Goal: Information Seeking & Learning: Learn about a topic

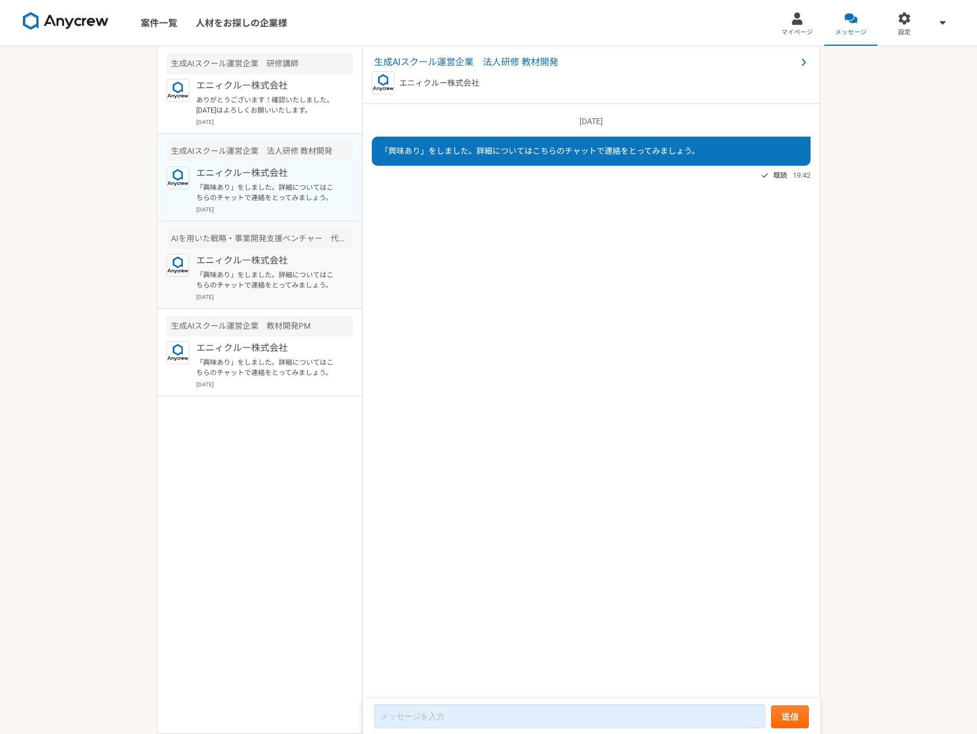
click at [268, 254] on p "エニィクルー株式会社" at bounding box center [266, 261] width 141 height 14
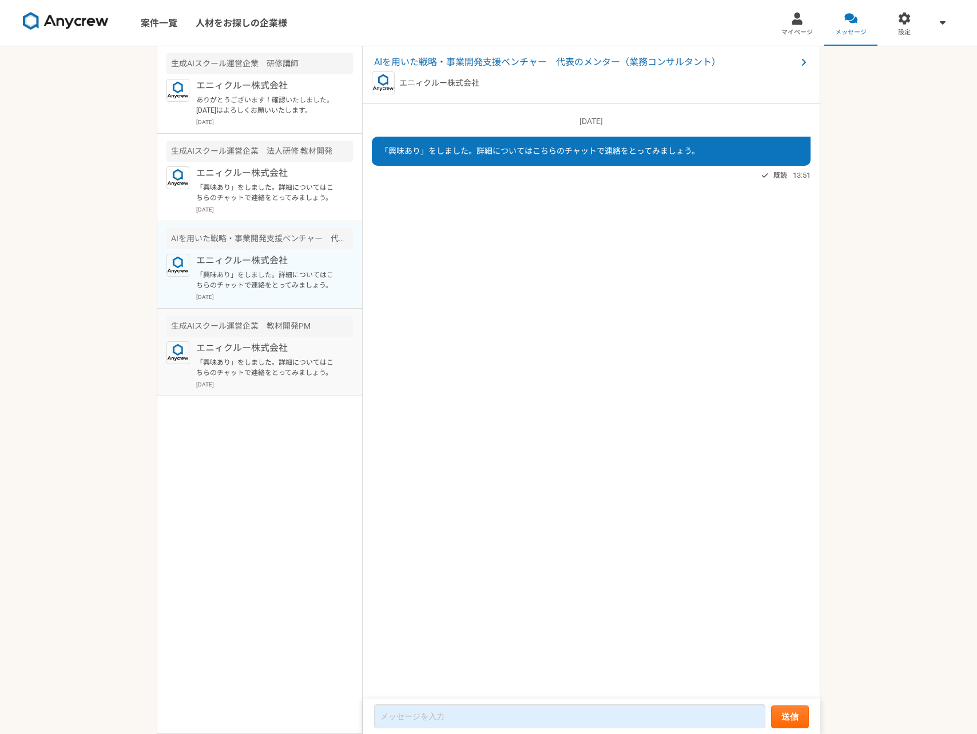
click at [276, 357] on p "「興味あり」をしました。詳細についてはこちらのチャットで連絡をとってみましょう。" at bounding box center [266, 367] width 141 height 21
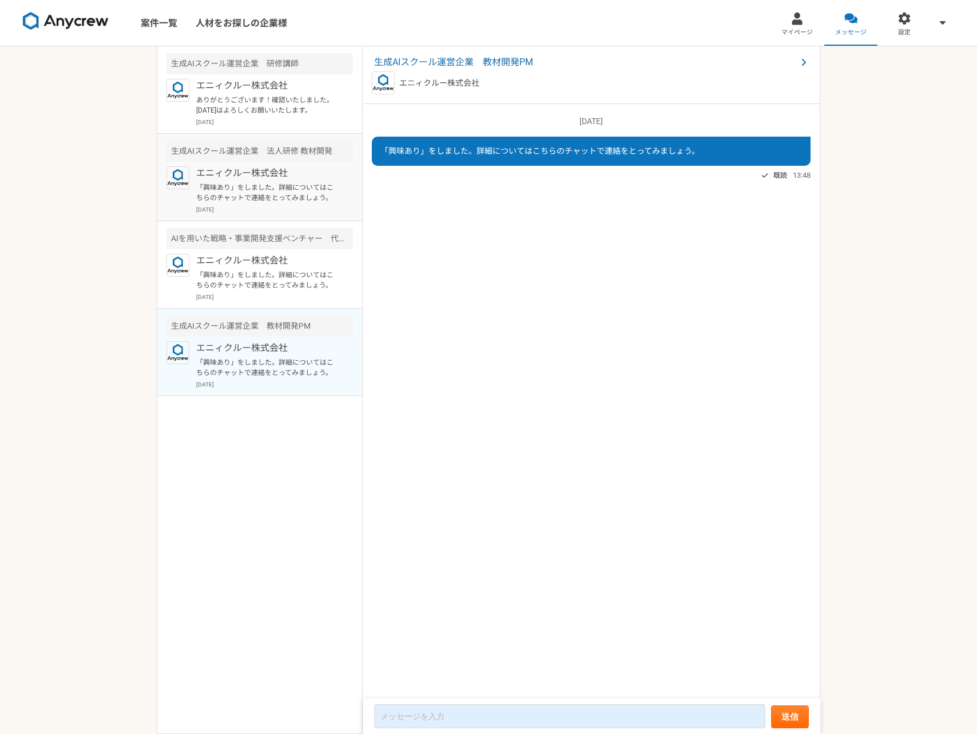
click at [245, 185] on p "「興味あり」をしました。詳細についてはこちらのチャットで連絡をとってみましょう。" at bounding box center [266, 192] width 141 height 21
click at [306, 110] on p "ありがとうございます！確認いたしました。 [DATE]はよろしくお願いいたします。" at bounding box center [266, 105] width 141 height 21
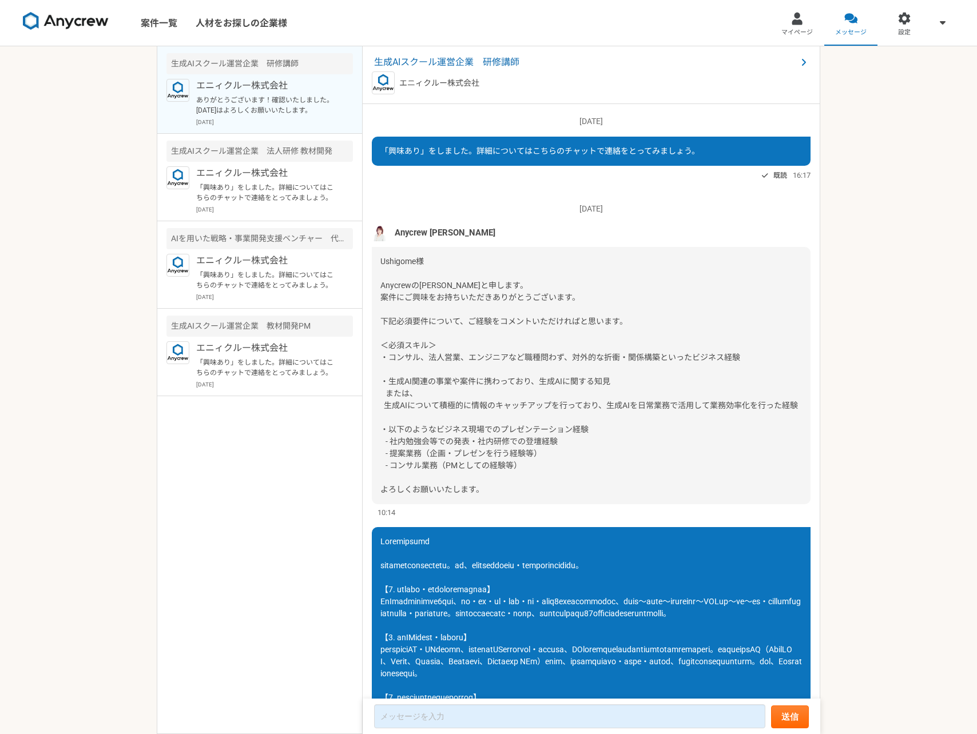
scroll to position [776, 0]
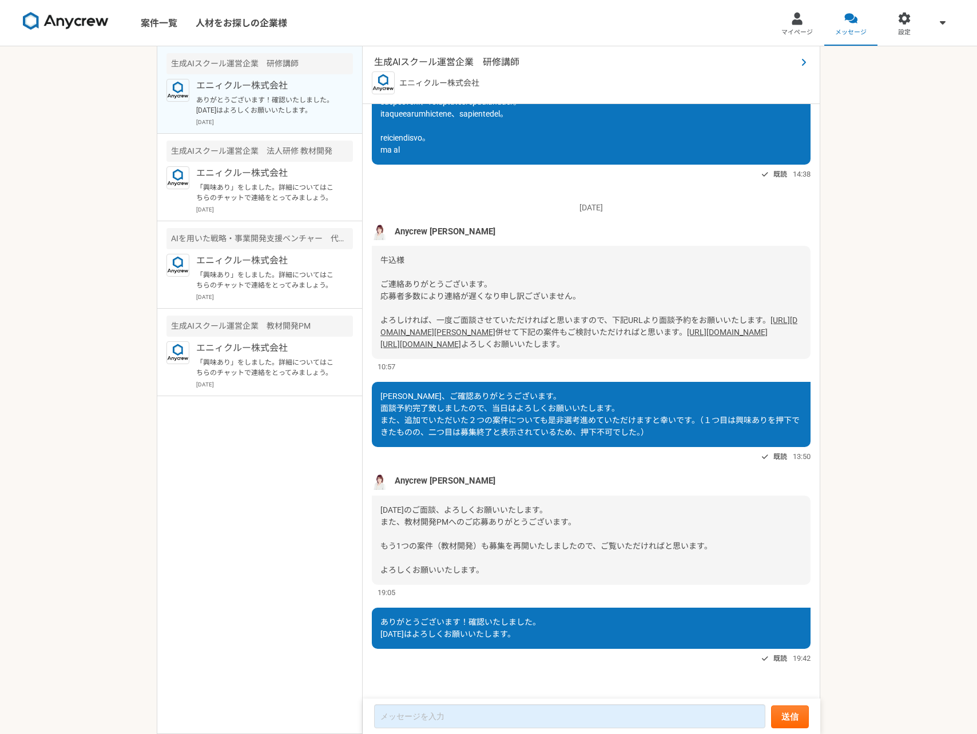
click at [414, 62] on span "生成AIスクール運営企業　研修講師" at bounding box center [585, 62] width 423 height 14
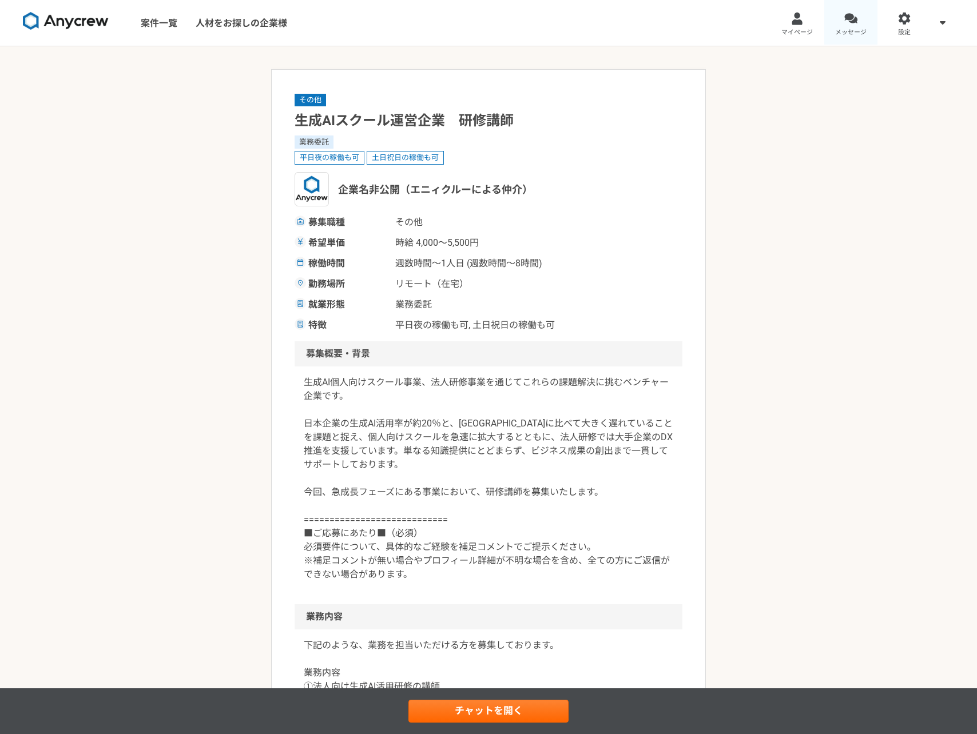
click at [841, 26] on link "メッセージ" at bounding box center [851, 23] width 54 height 46
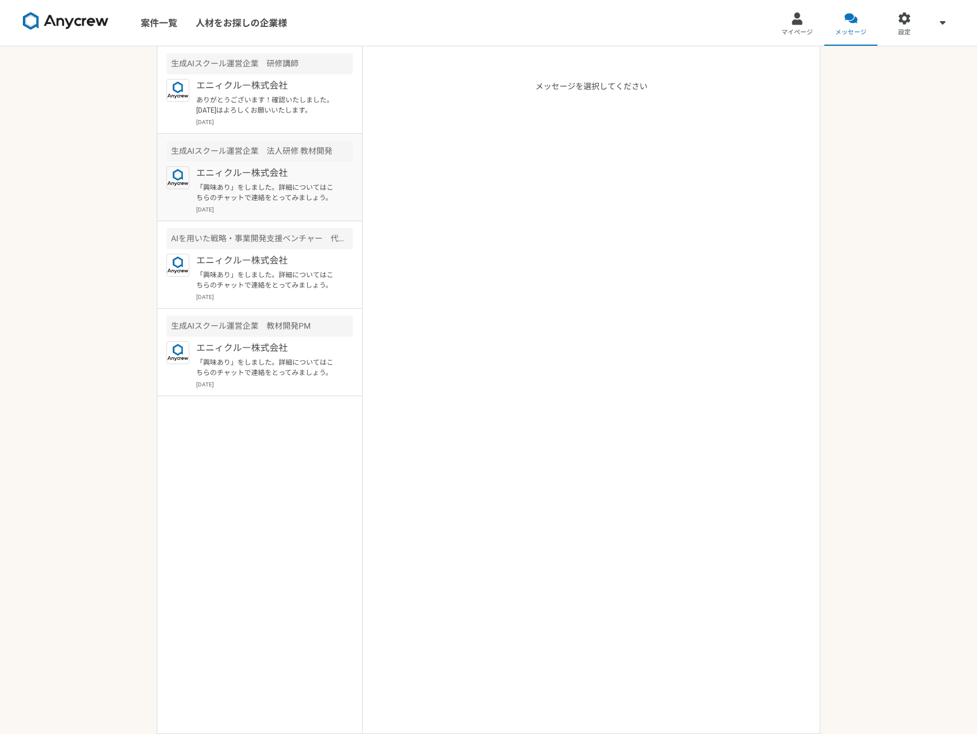
click at [270, 181] on div "エニィクルー株式会社 「興味あり」をしました。詳細についてはこちらのチャットで連絡をとってみましょう。 [DATE]" at bounding box center [274, 189] width 157 height 47
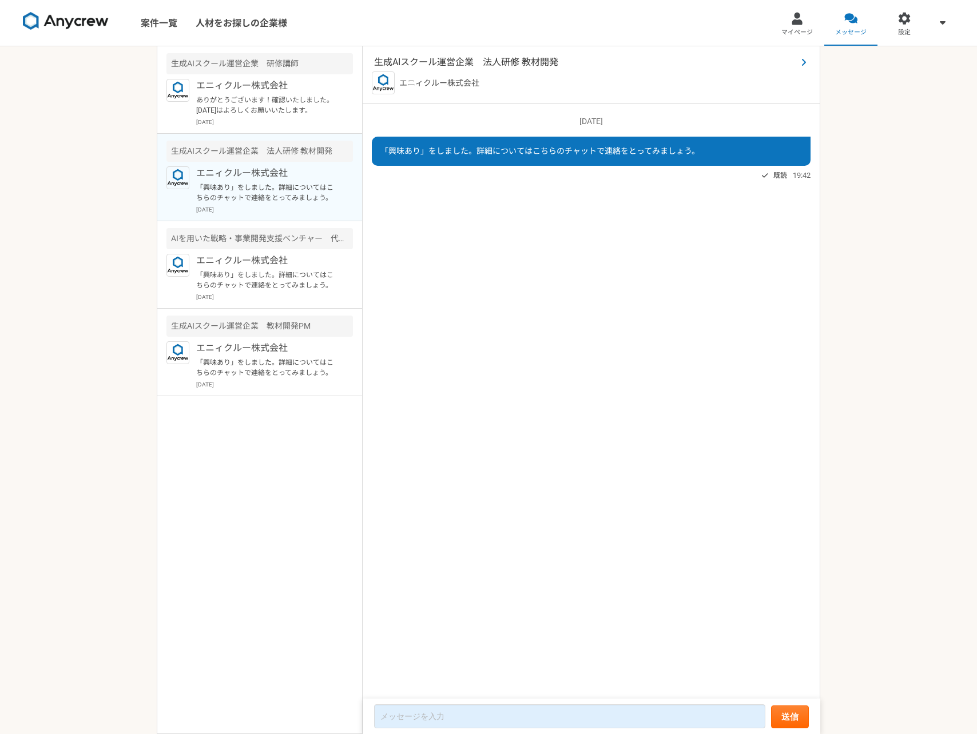
click at [457, 66] on span "生成AIスクール運営企業　法人研修 教材開発" at bounding box center [585, 62] width 423 height 14
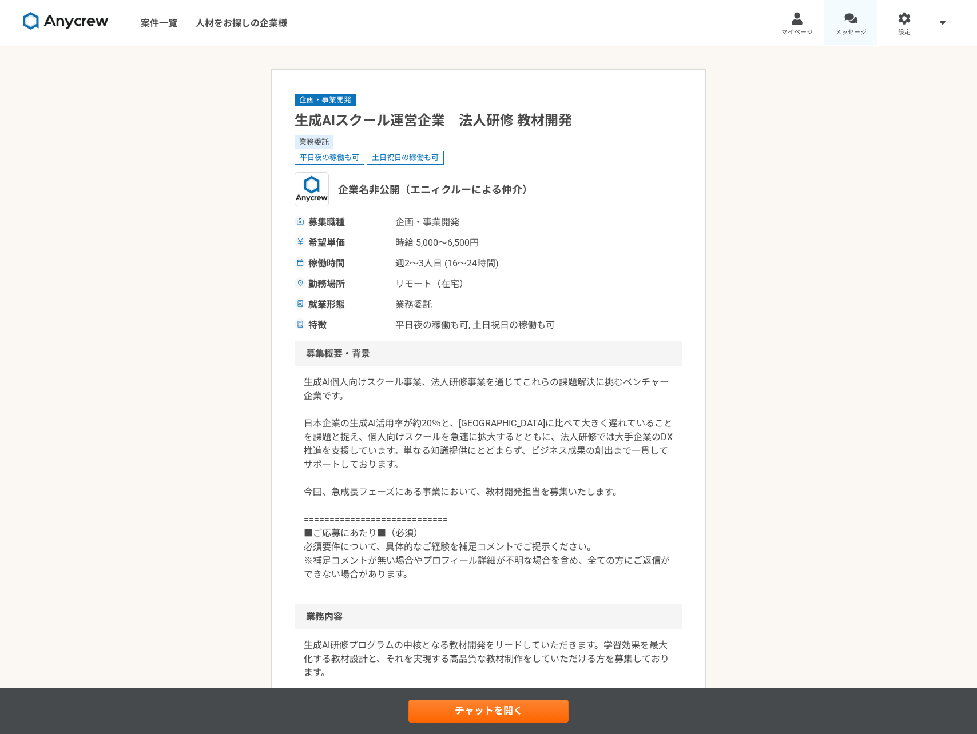
click at [850, 25] on div at bounding box center [850, 18] width 13 height 13
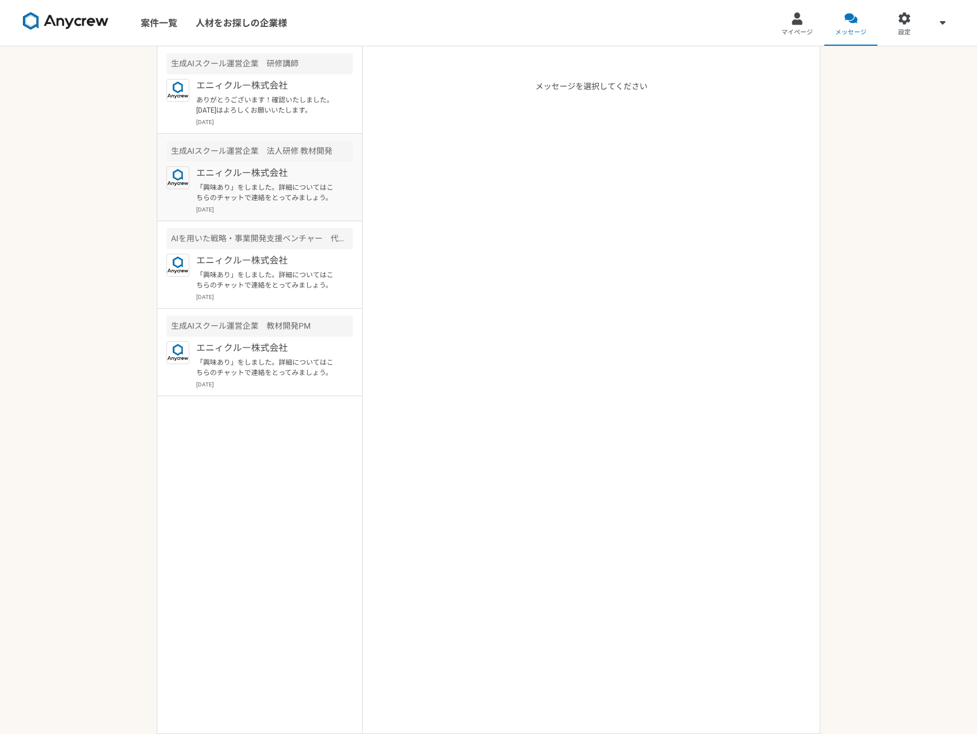
click at [298, 187] on p "「興味あり」をしました。詳細についてはこちらのチャットで連絡をとってみましょう。" at bounding box center [266, 192] width 141 height 21
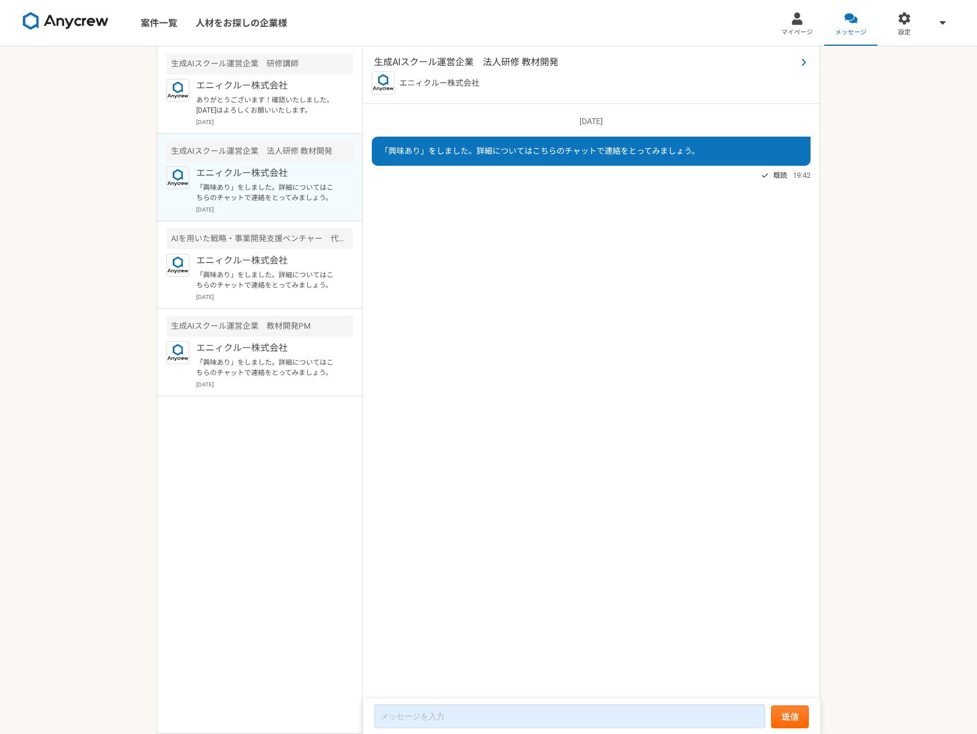
click at [448, 61] on span "生成AIスクール運営企業　法人研修 教材開発" at bounding box center [585, 62] width 423 height 14
click at [255, 351] on p "エニィクルー株式会社" at bounding box center [266, 348] width 141 height 14
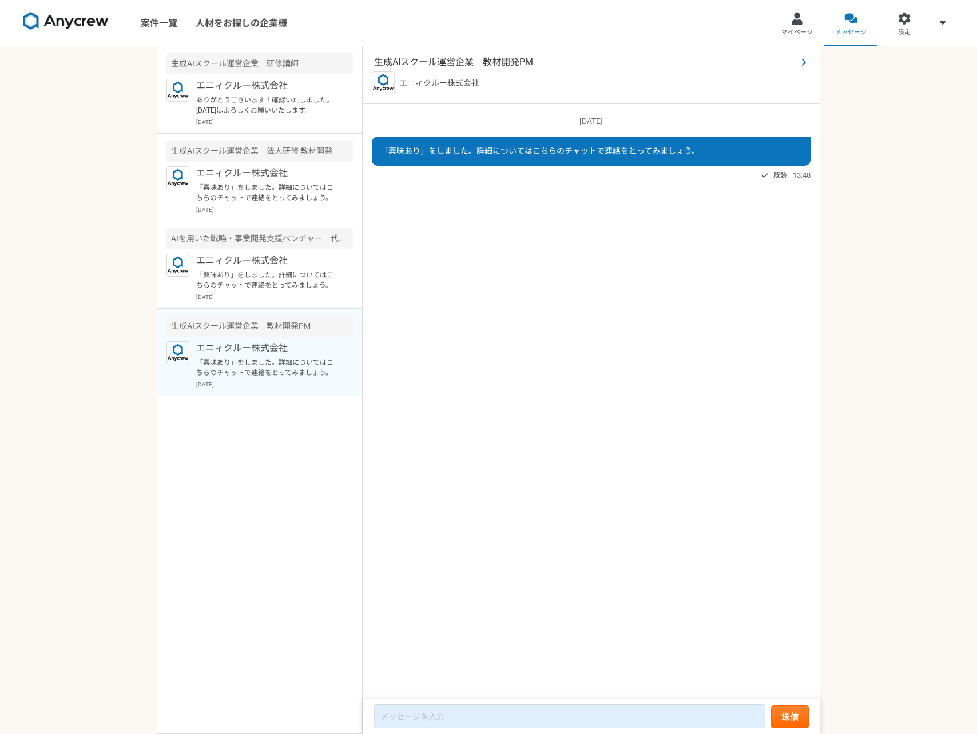
click at [465, 63] on span "生成AIスクール運営企業　教材開発PM" at bounding box center [585, 62] width 423 height 14
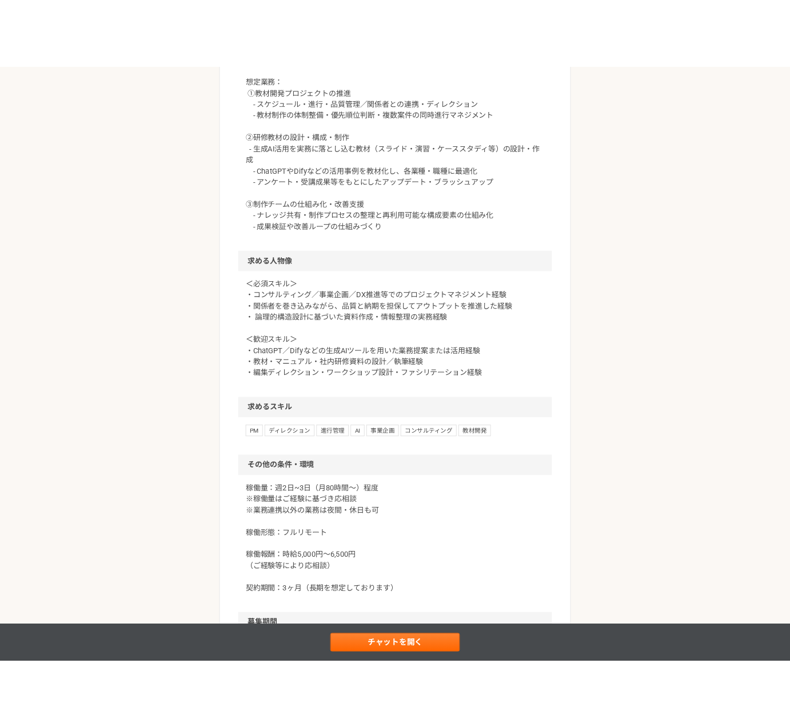
scroll to position [694, 0]
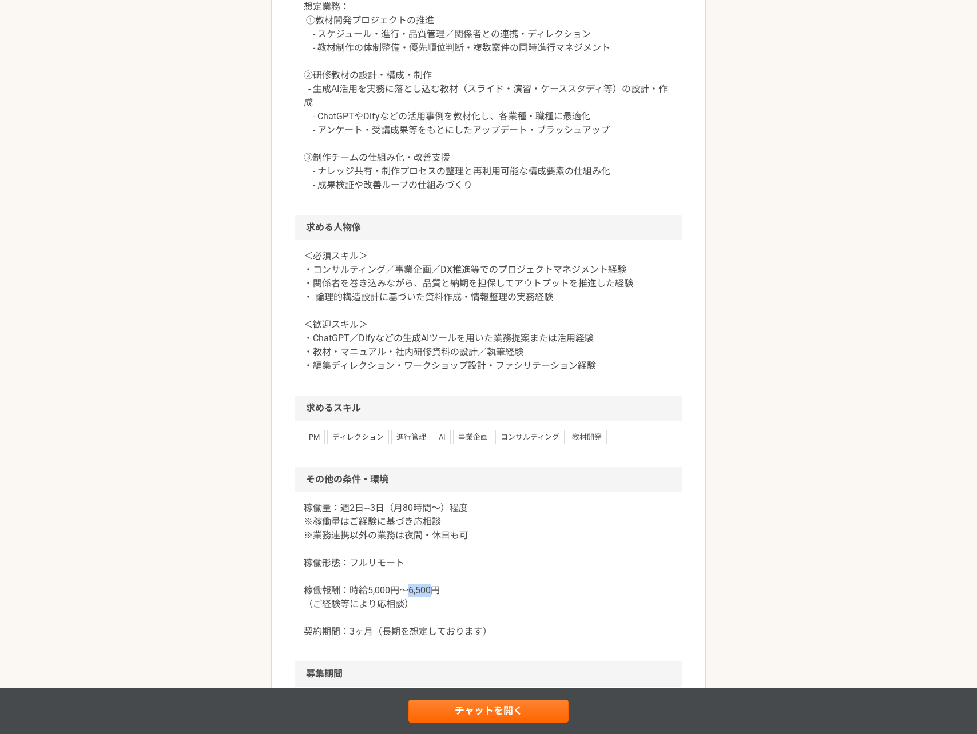
drag, startPoint x: 405, startPoint y: 577, endPoint x: 431, endPoint y: 577, distance: 25.7
click at [431, 577] on p "稼働量：週2日~3日（月80時間〜）程度 ※稼働量はご経験に基づき応相談 ※業務連携以外の業務は夜間・休日も可 稼働形態：フルリモート 稼働報酬：時給5,00…" at bounding box center [488, 569] width 369 height 137
copy p "6,500"
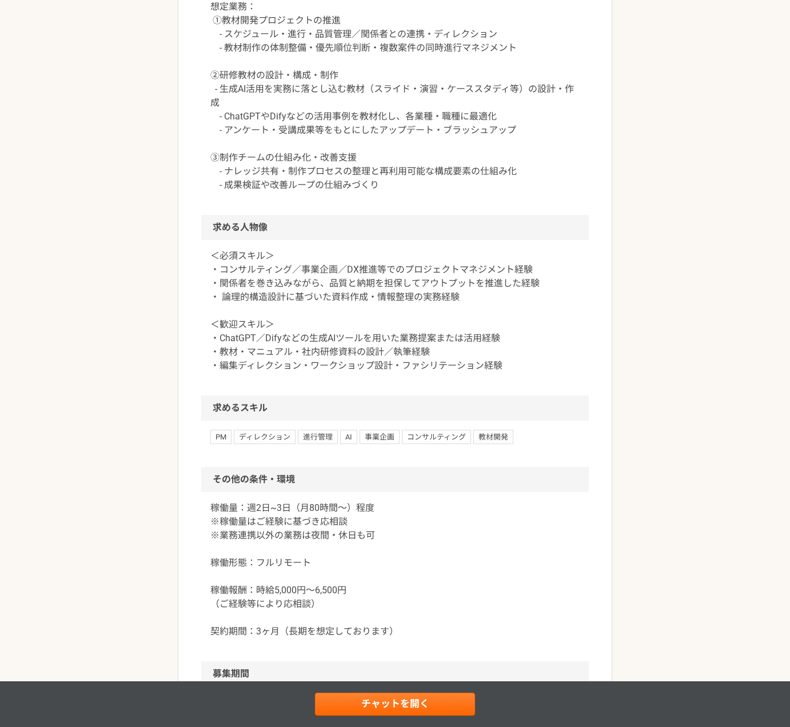
click at [468, 513] on p "稼働量：週2日~3日（月80時間〜）程度 ※稼働量はご経験に基づき応相談 ※業務連携以外の業務は夜間・休日も可 稼働形態：フルリモート 稼働報酬：時給5,00…" at bounding box center [394, 569] width 369 height 137
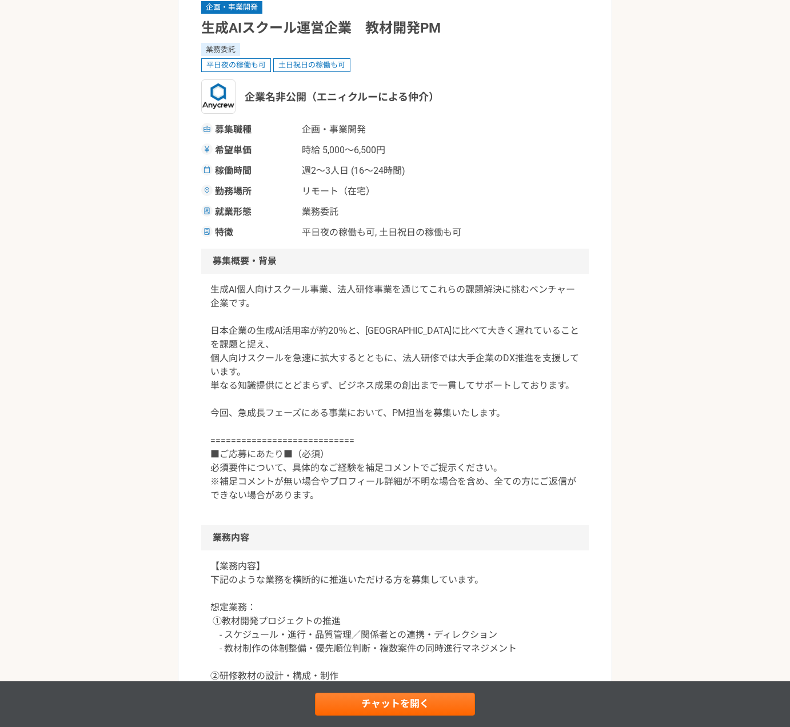
scroll to position [0, 0]
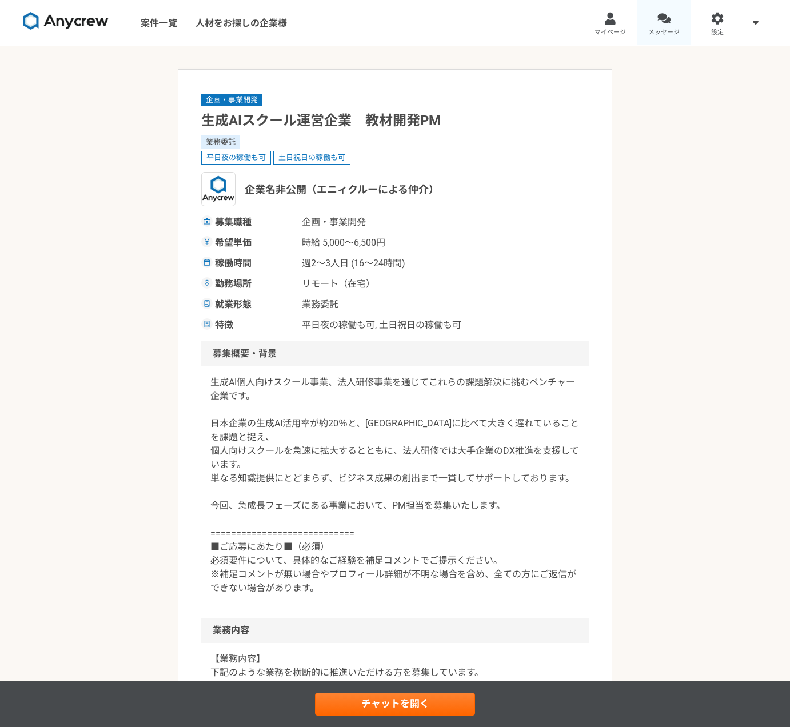
click at [661, 33] on span "メッセージ" at bounding box center [663, 32] width 31 height 9
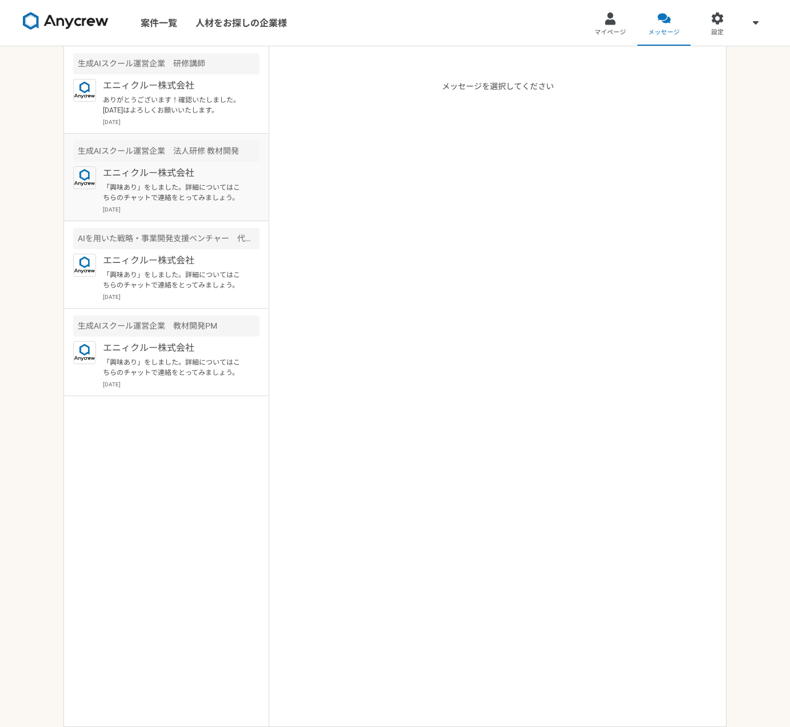
click at [183, 164] on article "生成AIスクール運営企業　法人研修 教材開発 エニィクルー株式会社 「興味あり」をしました。詳細についてはこちらのチャットで連絡をとってみましょう。 [DAT…" at bounding box center [166, 177] width 205 height 87
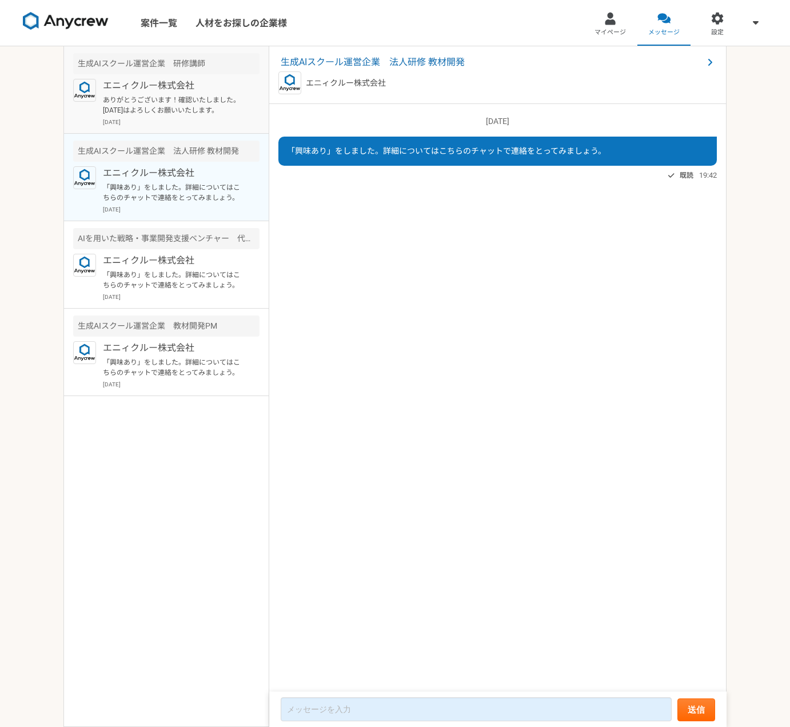
click at [184, 98] on p "ありがとうございます！確認いたしました。 [DATE]はよろしくお願いいたします。" at bounding box center [173, 105] width 141 height 21
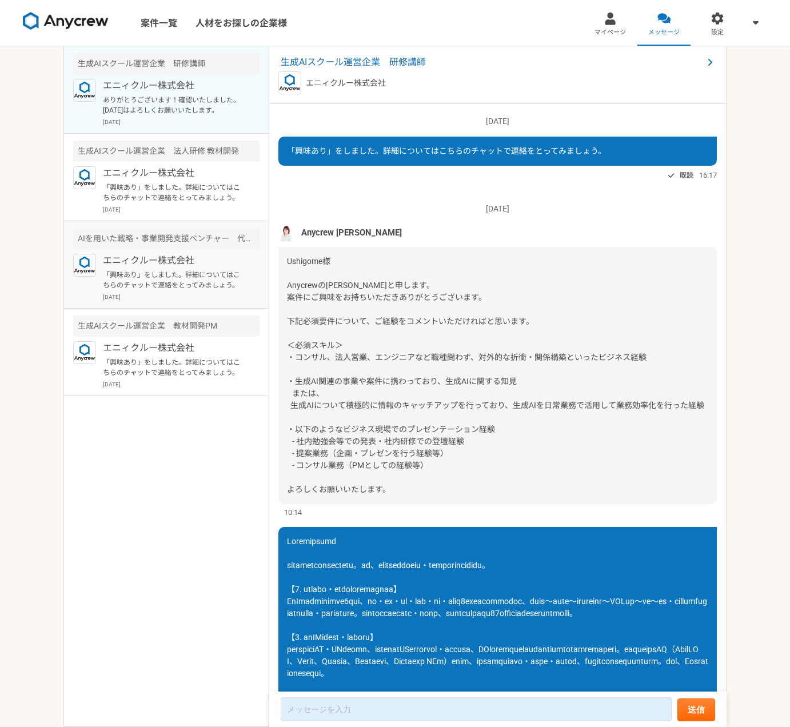
scroll to position [783, 0]
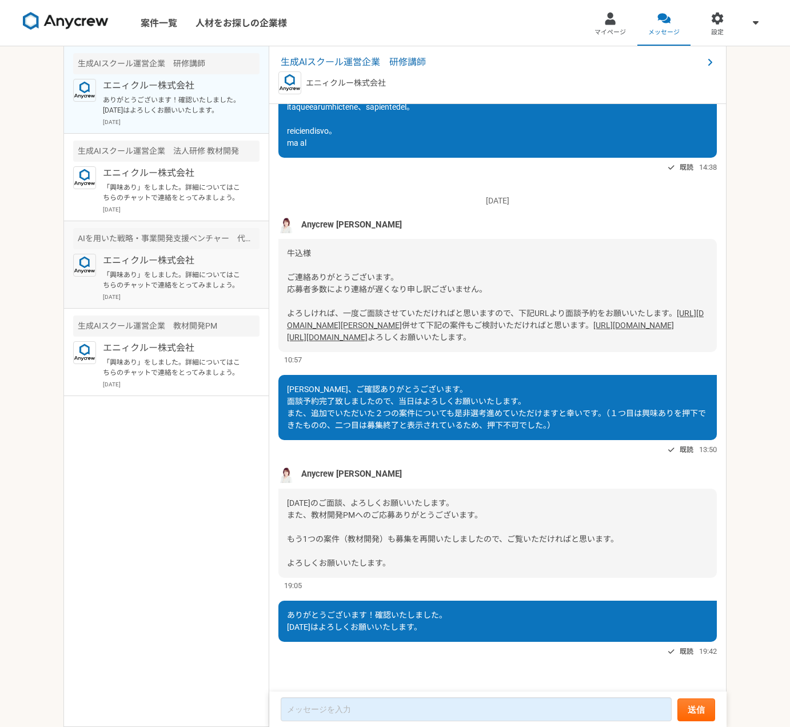
click at [182, 261] on p "エニィクルー株式会社" at bounding box center [173, 261] width 141 height 14
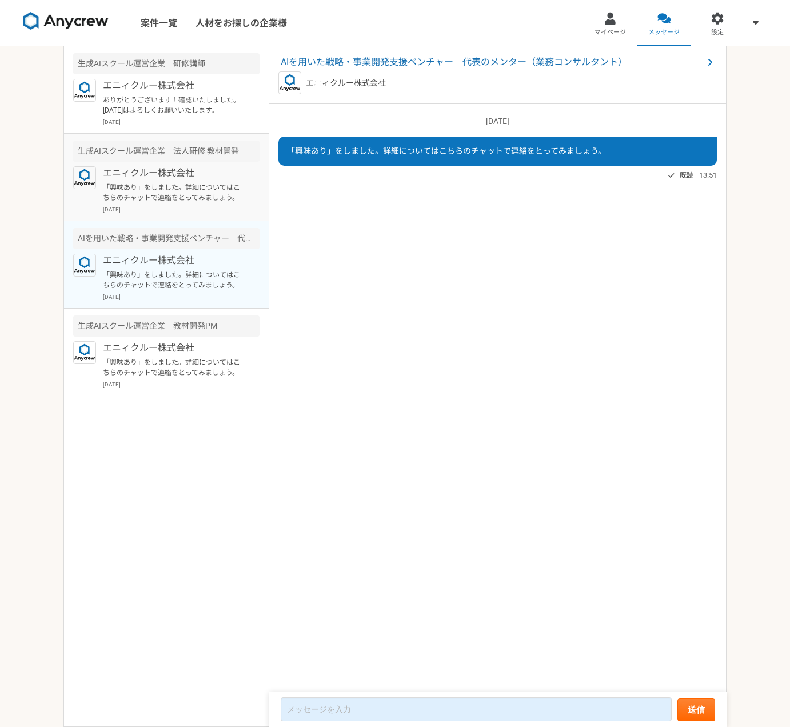
click at [184, 187] on p "「興味あり」をしました。詳細についてはこちらのチャットで連絡をとってみましょう。" at bounding box center [173, 192] width 141 height 21
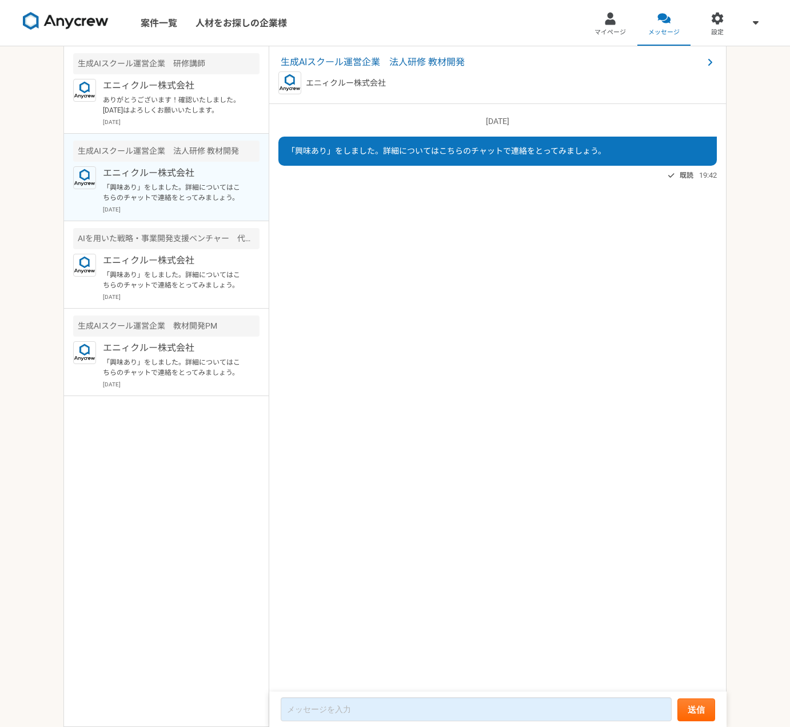
click at [186, 189] on p "「興味あり」をしました。詳細についてはこちらのチャットで連絡をとってみましょう。" at bounding box center [173, 192] width 141 height 21
click at [412, 55] on span "生成AIスクール運営企業　法人研修 教材開発" at bounding box center [492, 62] width 423 height 14
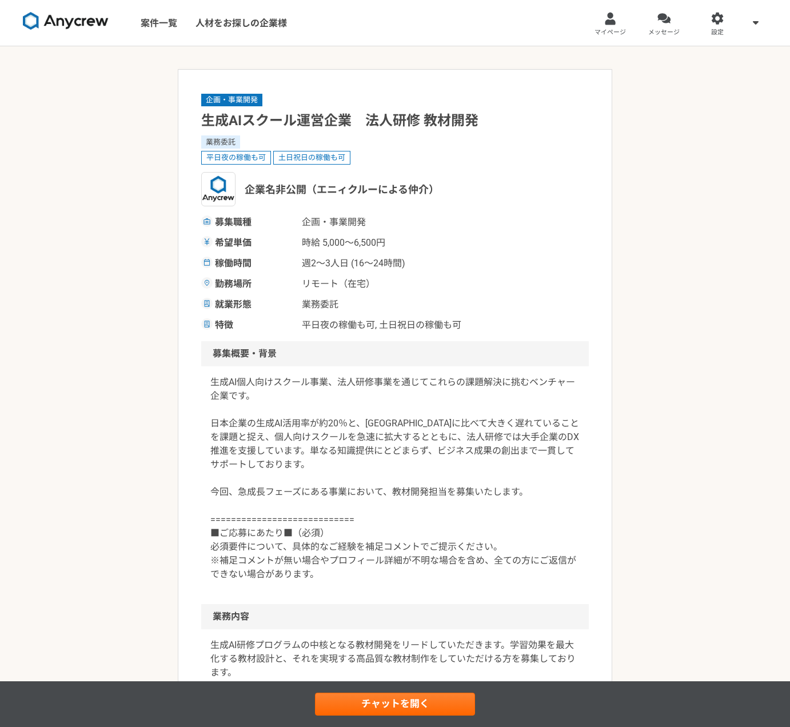
scroll to position [13, 0]
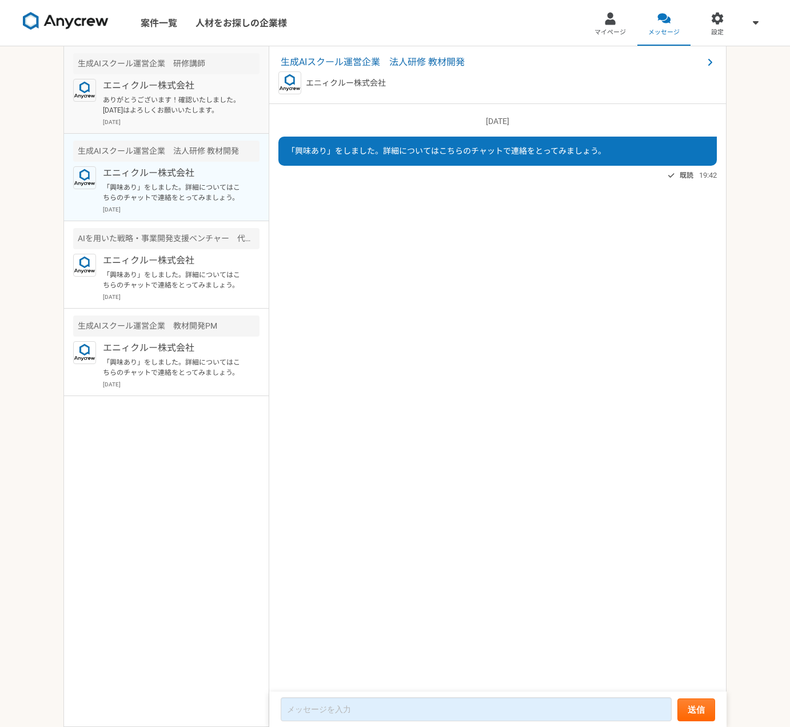
click at [185, 60] on div "生成AIスクール運営企業　研修講師" at bounding box center [166, 63] width 186 height 21
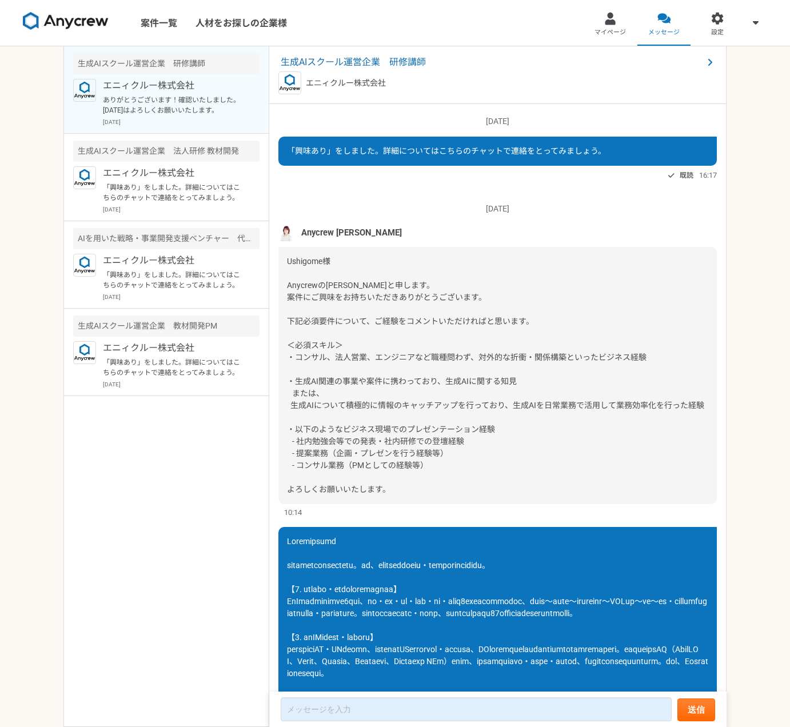
scroll to position [783, 0]
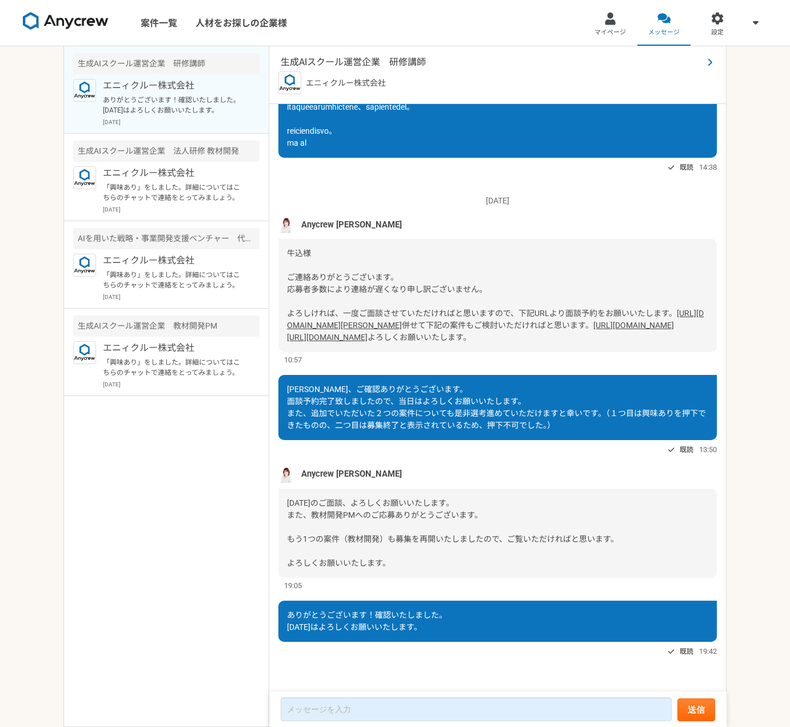
click at [373, 57] on span "生成AIスクール運営企業　研修講師" at bounding box center [492, 62] width 423 height 14
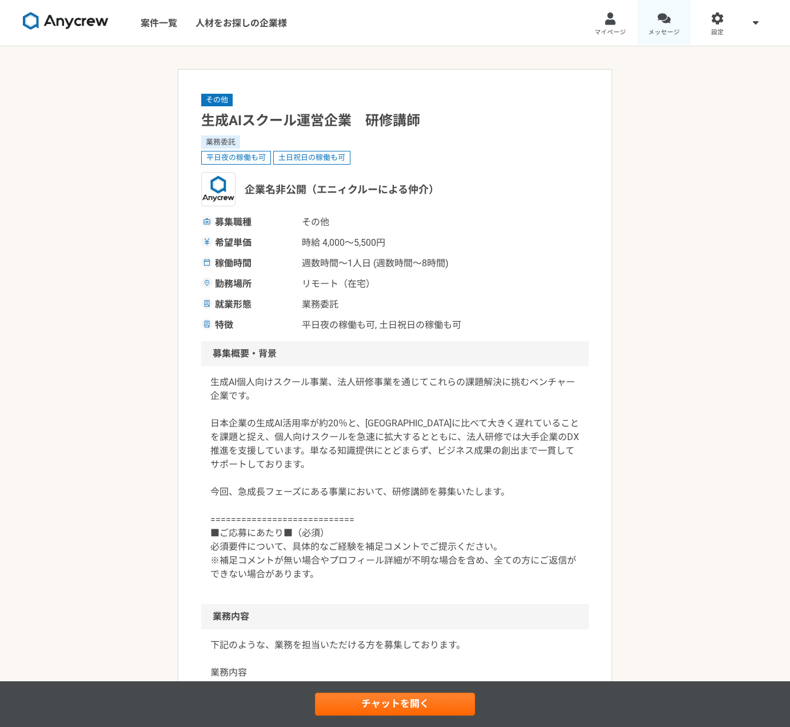
click at [656, 30] on span "メッセージ" at bounding box center [663, 32] width 31 height 9
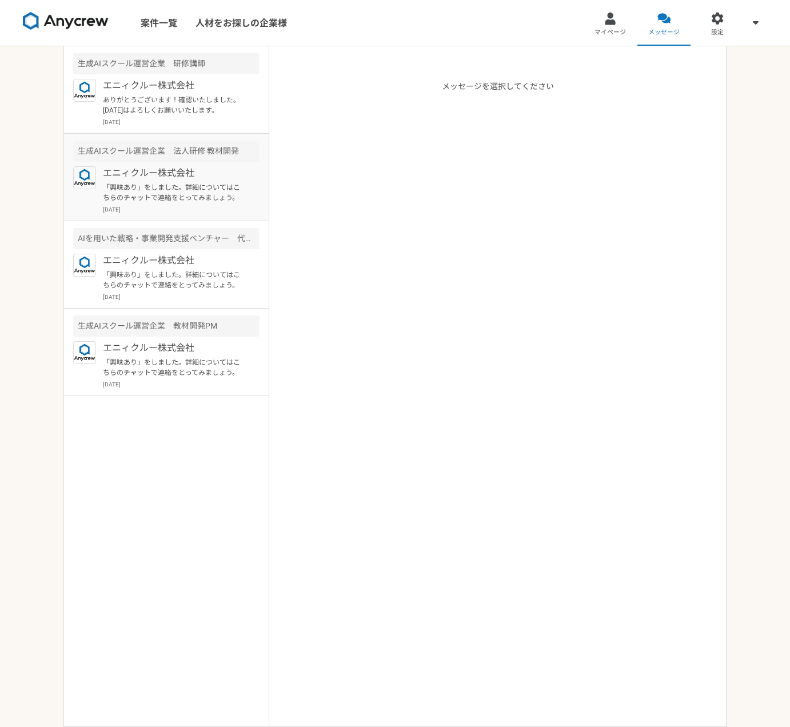
click at [217, 198] on p "「興味あり」をしました。詳細についてはこちらのチャットで連絡をとってみましょう。" at bounding box center [173, 192] width 141 height 21
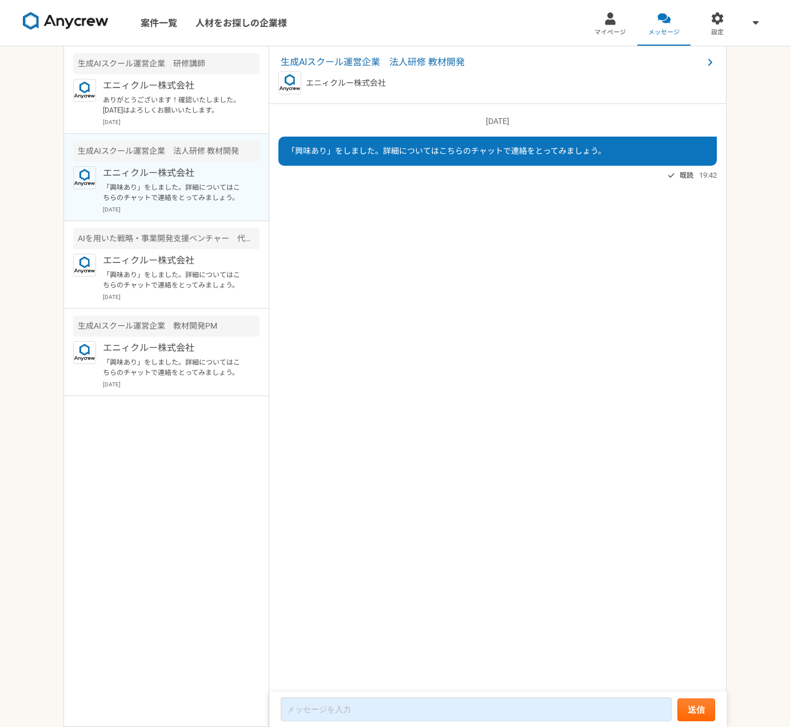
click at [182, 158] on div "生成AIスクール運営企業　法人研修 教材開発" at bounding box center [166, 151] width 186 height 21
click at [180, 232] on div "AIを用いた戦略・事業開発支援ベンチャー　代表のメンター（業務コンサルタント）" at bounding box center [166, 238] width 186 height 21
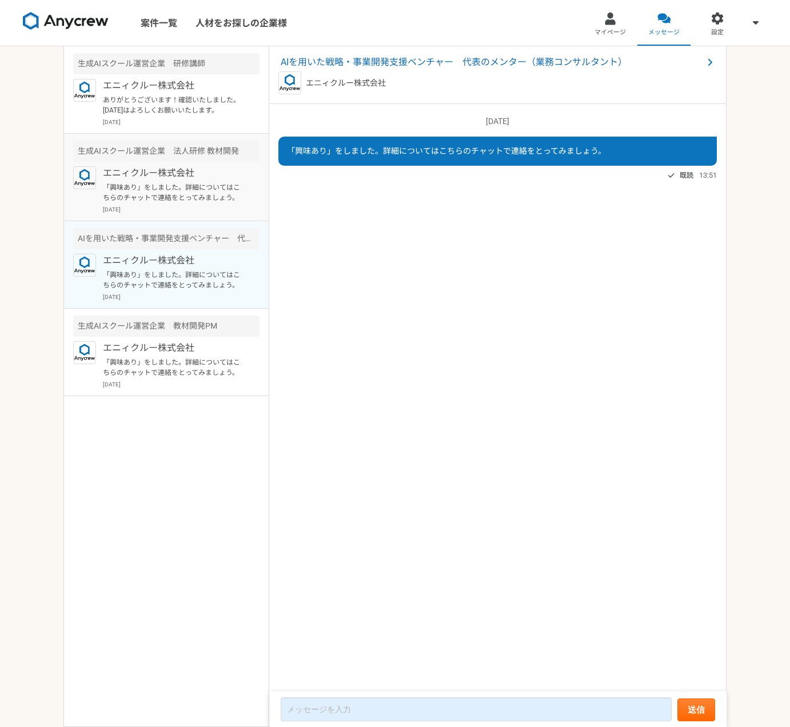
click at [184, 156] on div "生成AIスクール運営企業　法人研修 教材開発" at bounding box center [166, 151] width 186 height 21
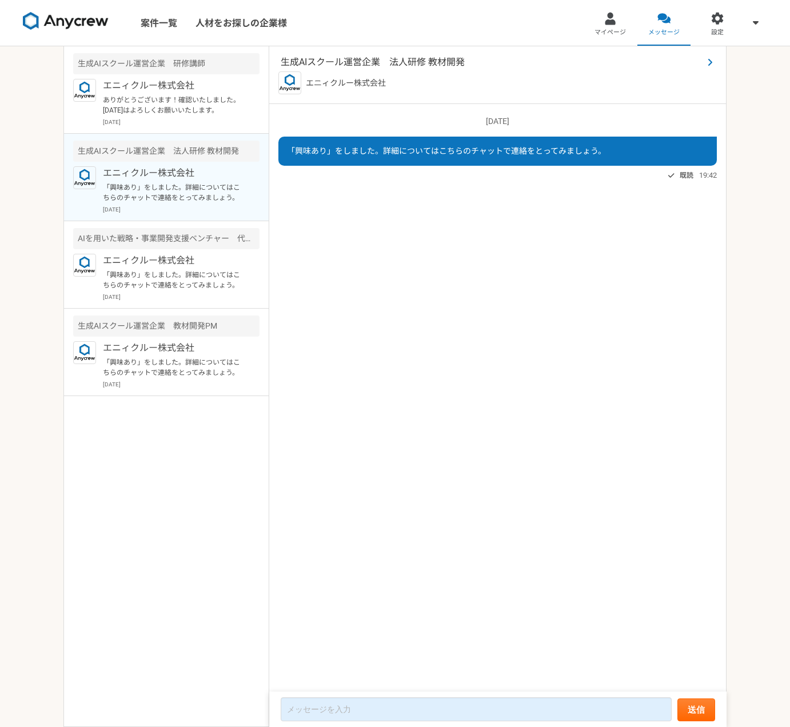
click at [361, 63] on span "生成AIスクール運営企業　法人研修 教材開発" at bounding box center [492, 62] width 423 height 14
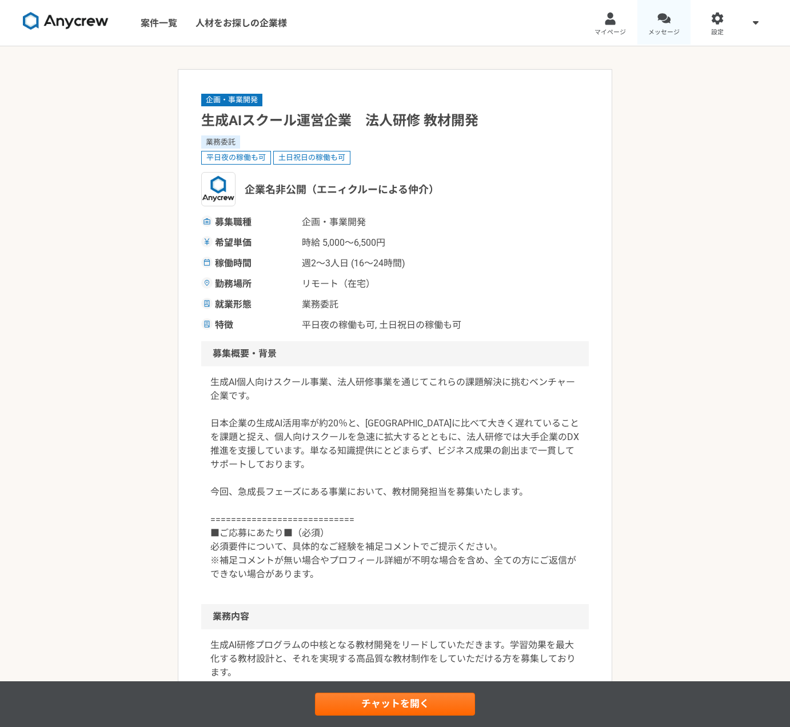
click at [656, 20] on link "メッセージ" at bounding box center [665, 23] width 54 height 46
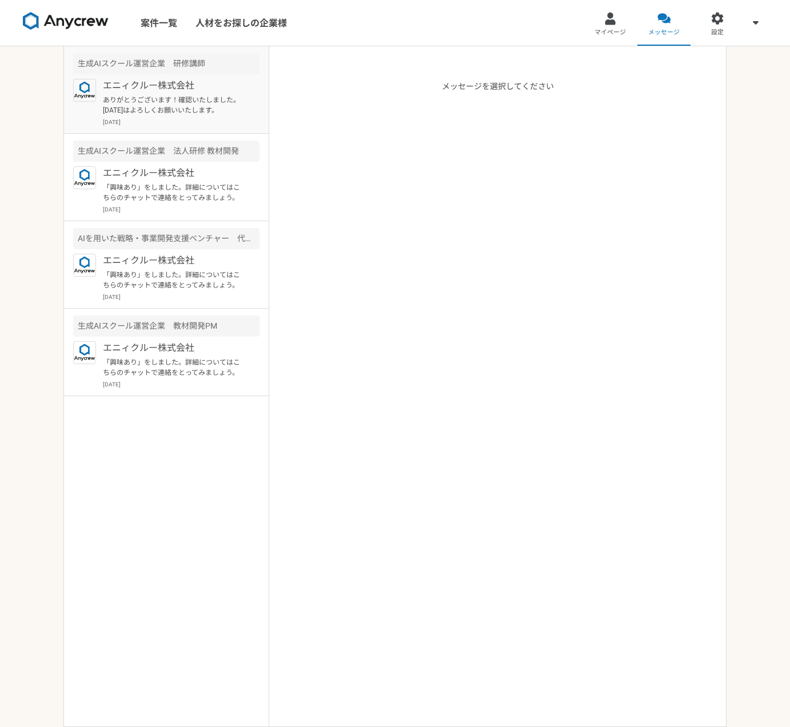
click at [191, 91] on p "エニィクルー株式会社" at bounding box center [173, 86] width 141 height 14
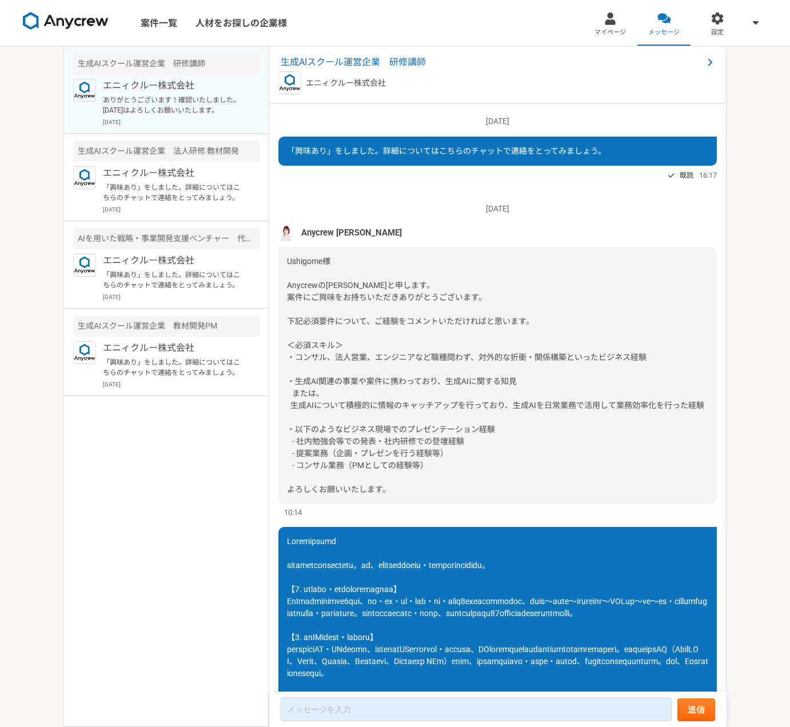
scroll to position [783, 0]
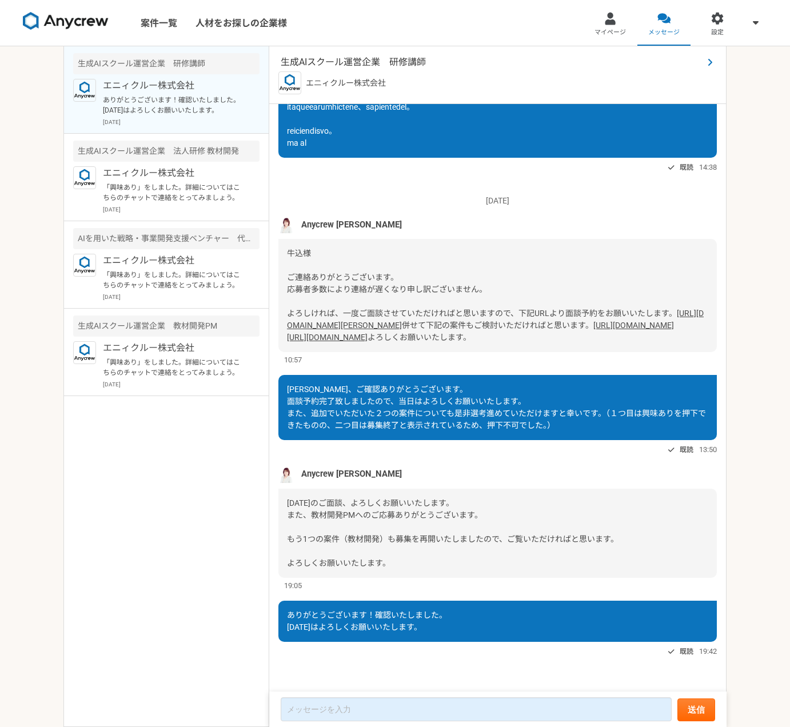
click at [329, 66] on span "生成AIスクール運営企業　研修講師" at bounding box center [492, 62] width 423 height 14
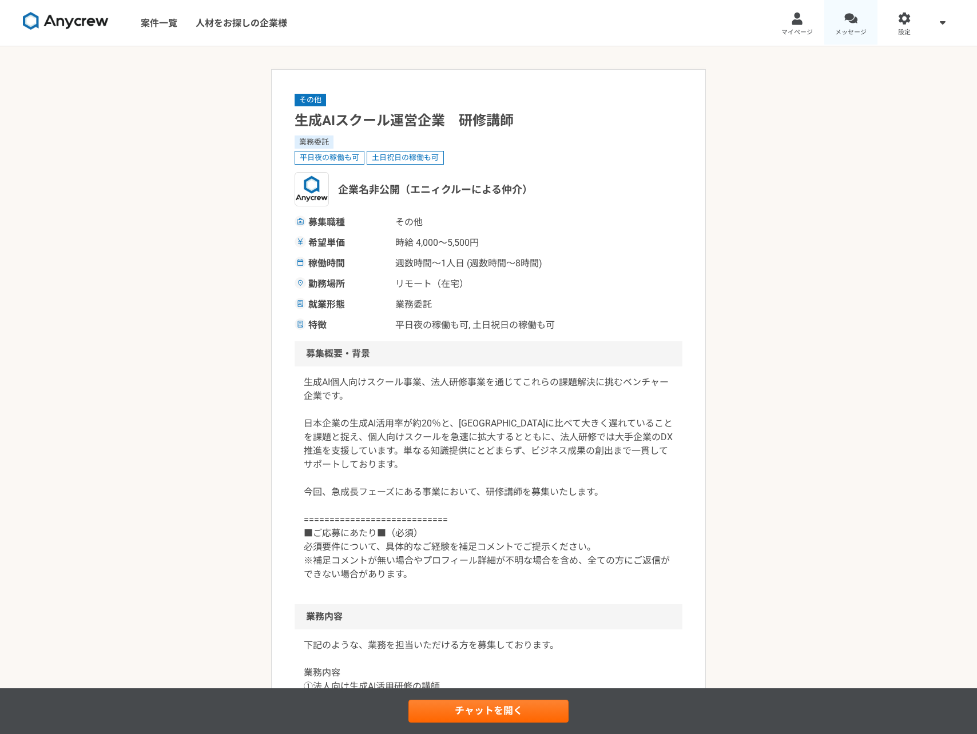
click at [858, 18] on link "メッセージ" at bounding box center [851, 23] width 54 height 46
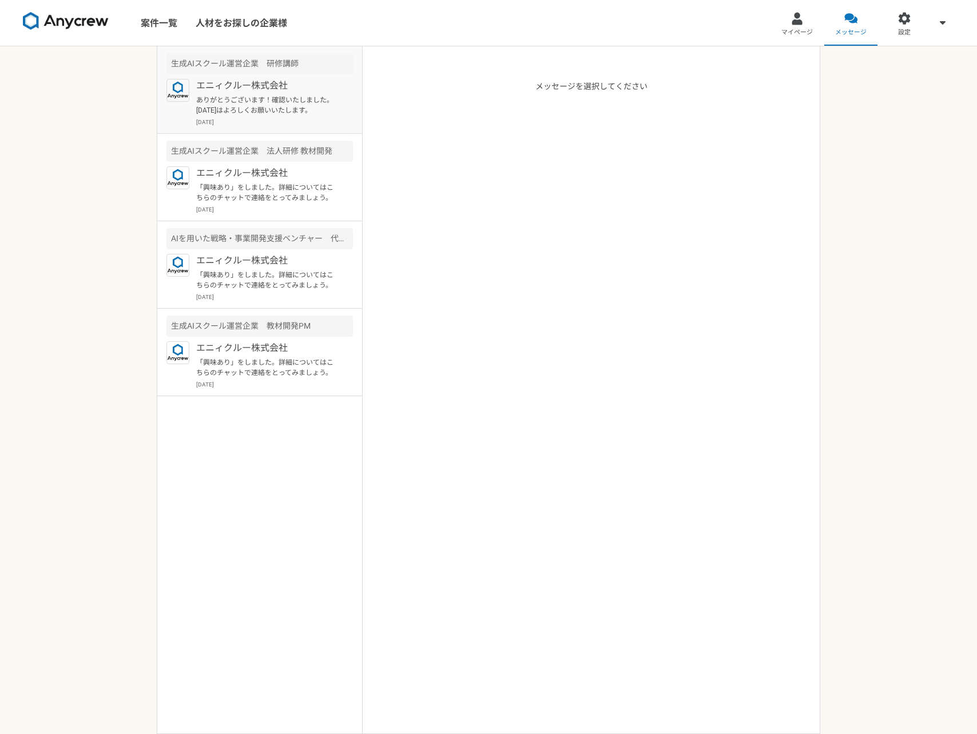
click at [257, 95] on p "ありがとうございます！確認いたしました。 [DATE]はよろしくお願いいたします。" at bounding box center [266, 105] width 141 height 21
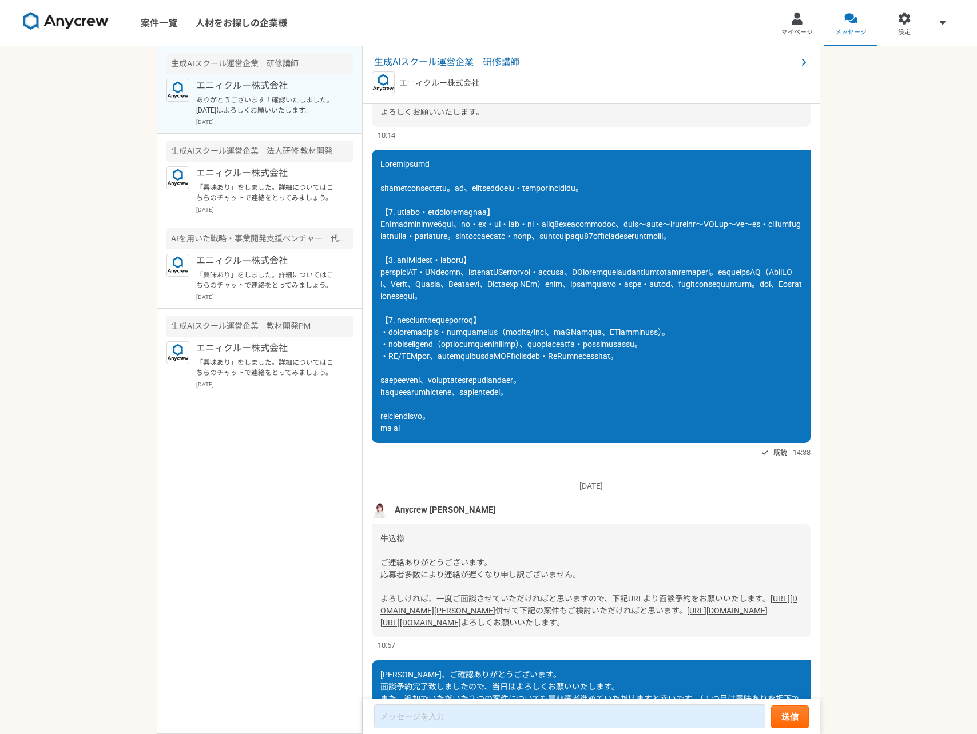
scroll to position [360, 0]
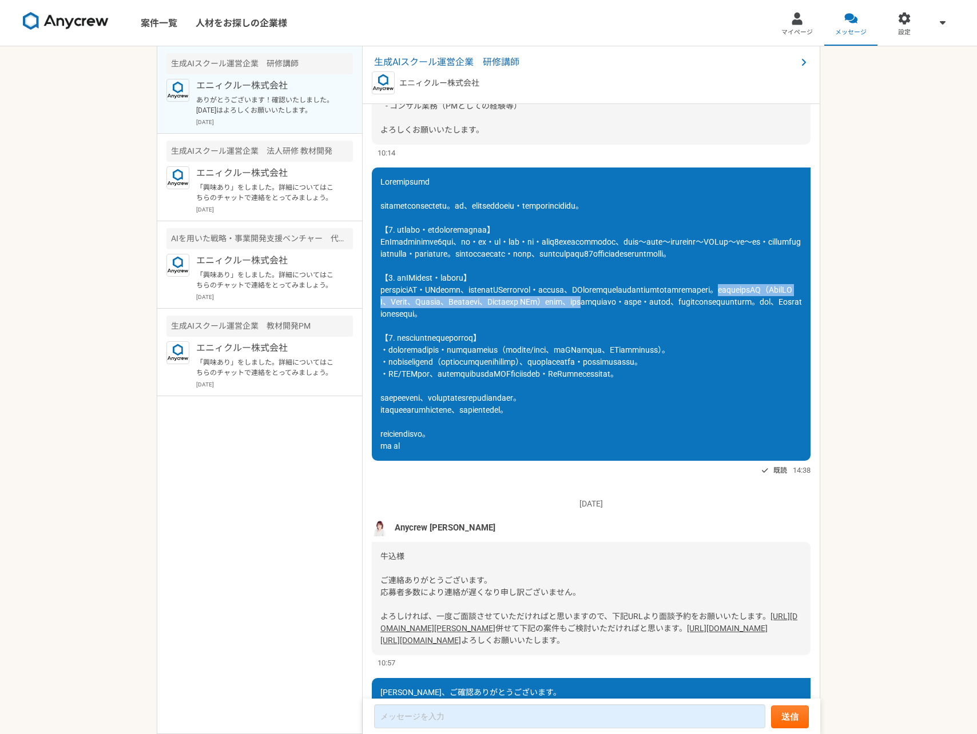
drag, startPoint x: 554, startPoint y: 324, endPoint x: 488, endPoint y: 335, distance: 66.7
click at [488, 335] on span at bounding box center [590, 313] width 421 height 273
click at [557, 348] on div at bounding box center [591, 314] width 439 height 293
click at [627, 389] on span at bounding box center [590, 313] width 421 height 273
drag, startPoint x: 597, startPoint y: 387, endPoint x: 680, endPoint y: 390, distance: 83.0
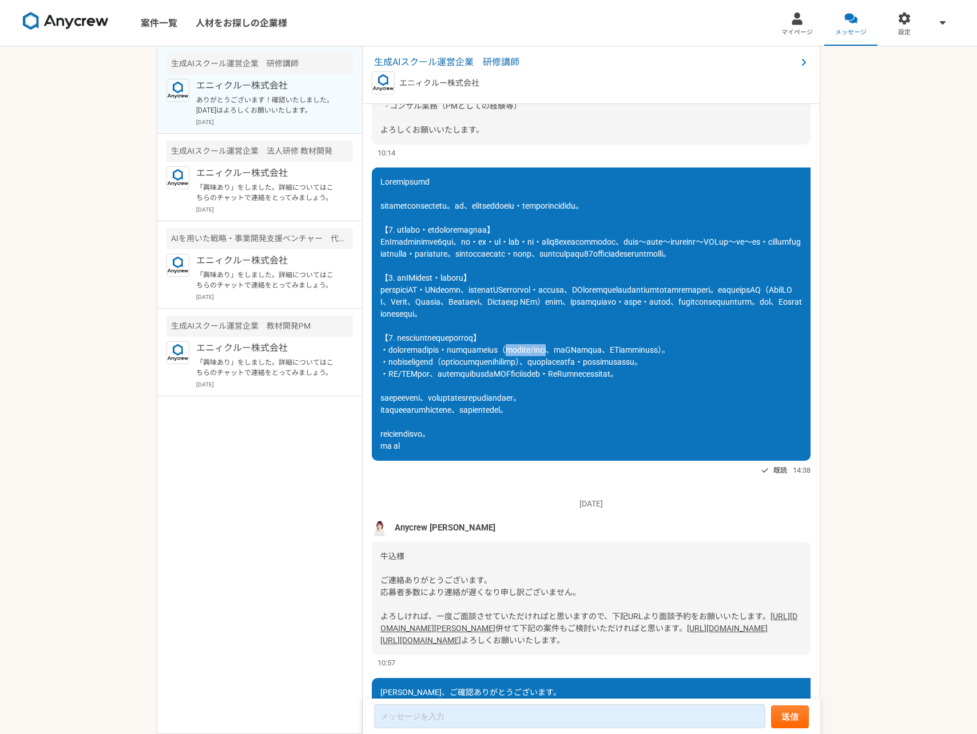
click at [681, 391] on div at bounding box center [591, 314] width 439 height 293
drag, startPoint x: 690, startPoint y: 387, endPoint x: 751, endPoint y: 391, distance: 60.7
click at [751, 391] on div at bounding box center [591, 314] width 439 height 293
click at [747, 383] on span at bounding box center [590, 313] width 421 height 273
drag, startPoint x: 379, startPoint y: 410, endPoint x: 459, endPoint y: 419, distance: 80.5
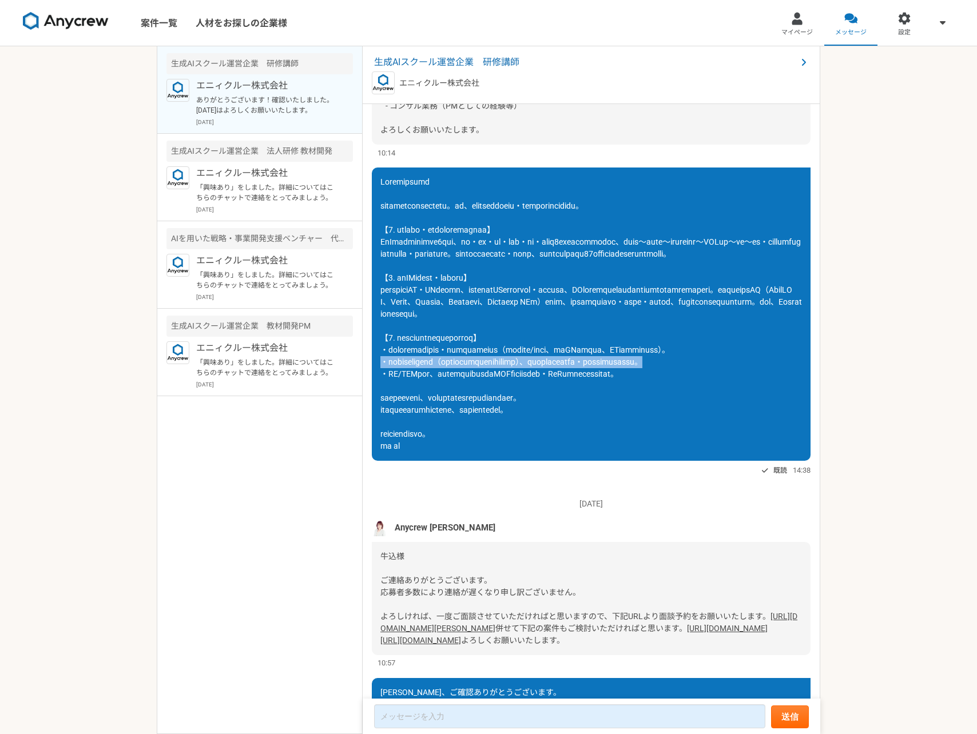
click at [460, 420] on div at bounding box center [591, 314] width 439 height 293
click at [468, 416] on div at bounding box center [591, 314] width 439 height 293
drag, startPoint x: 388, startPoint y: 412, endPoint x: 463, endPoint y: 414, distance: 75.5
click at [464, 414] on span at bounding box center [590, 313] width 421 height 273
click at [468, 411] on span at bounding box center [590, 313] width 421 height 273
